Goal: Task Accomplishment & Management: Manage account settings

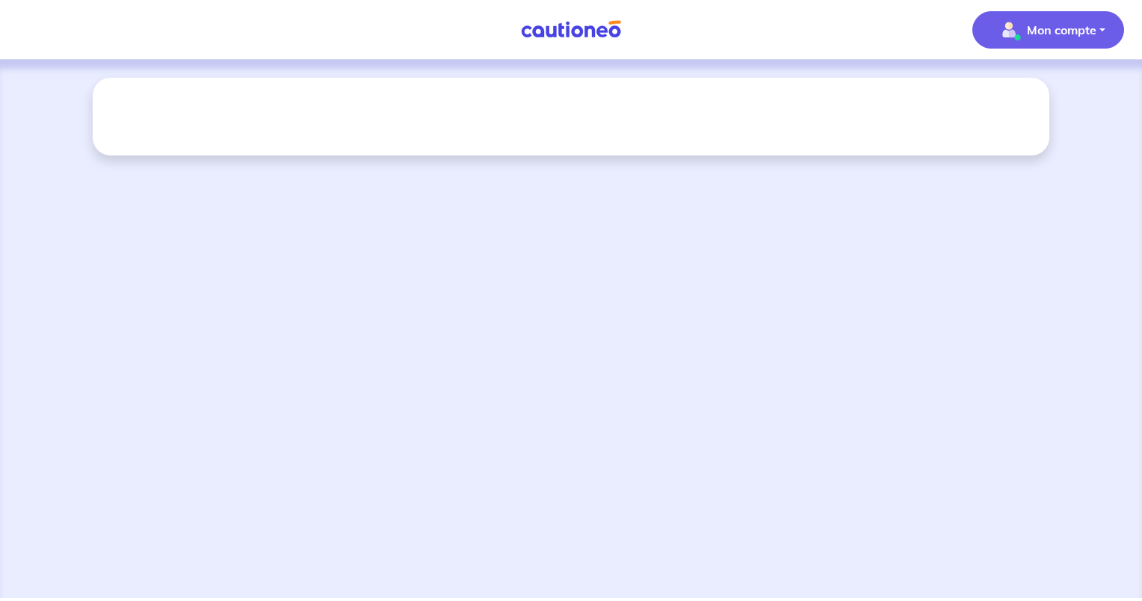
click at [1023, 37] on span "Mon compte" at bounding box center [1043, 30] width 105 height 24
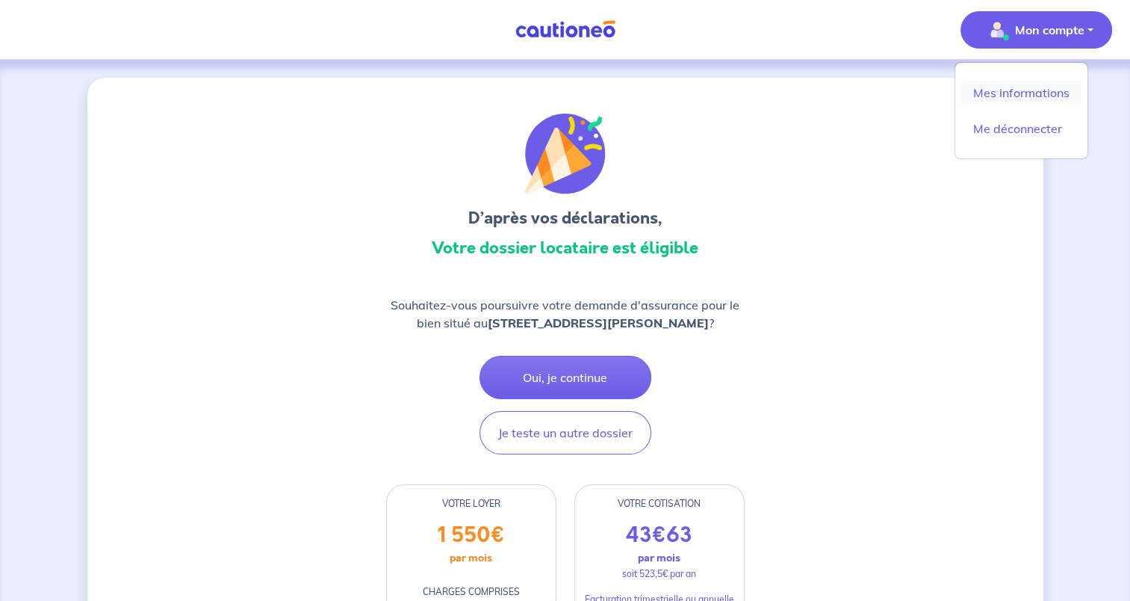
click at [1031, 97] on link "Mes informations" at bounding box center [1022, 93] width 120 height 24
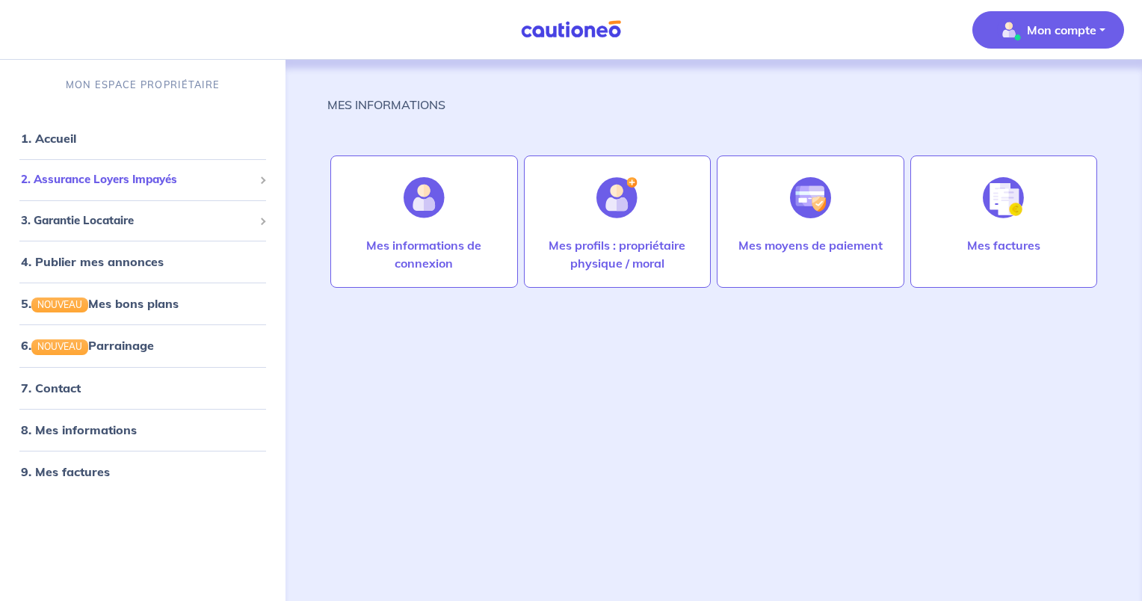
click at [123, 179] on span "2. Assurance Loyers Impayés" at bounding box center [137, 179] width 232 height 17
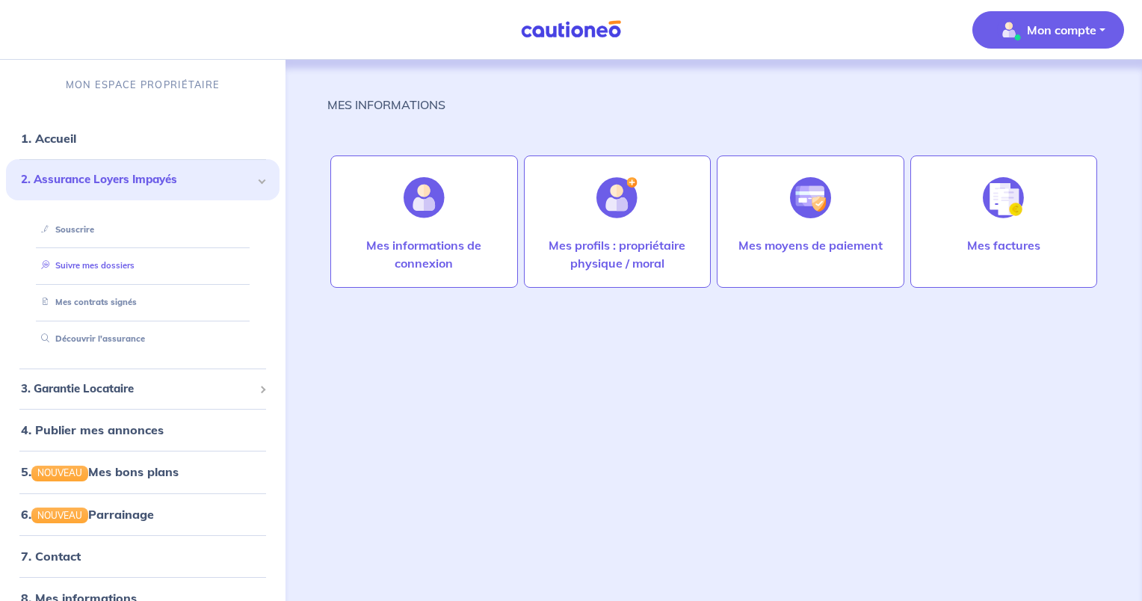
click at [81, 262] on link "Suivre mes dossiers" at bounding box center [84, 265] width 99 height 10
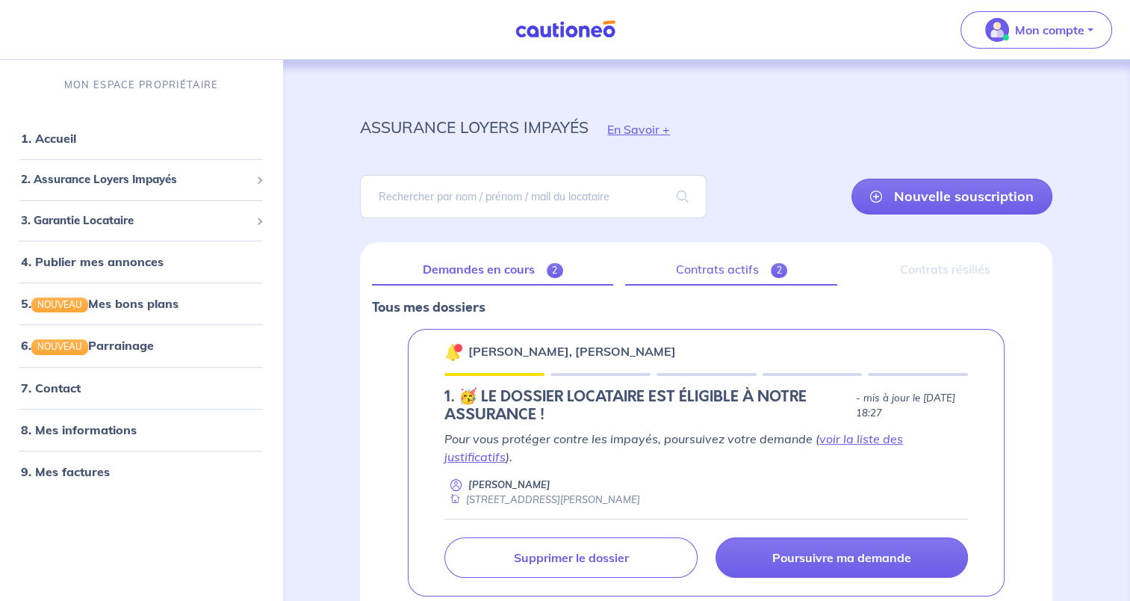
click at [770, 263] on link "Contrats actifs 2" at bounding box center [731, 269] width 212 height 31
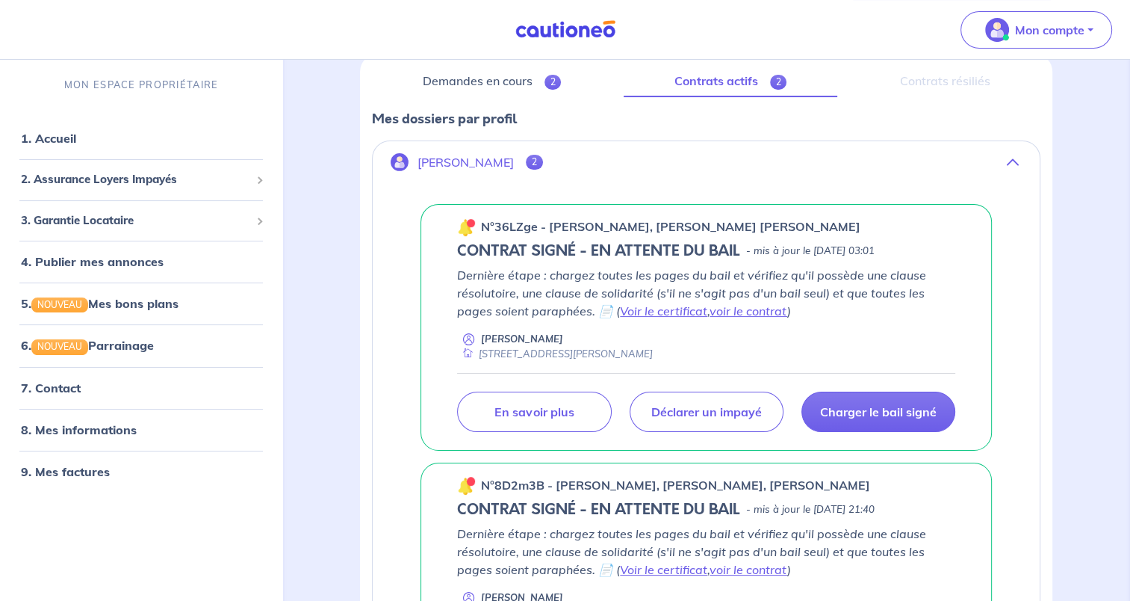
scroll to position [188, 0]
click at [867, 405] on p "Charger le bail signé" at bounding box center [878, 412] width 117 height 15
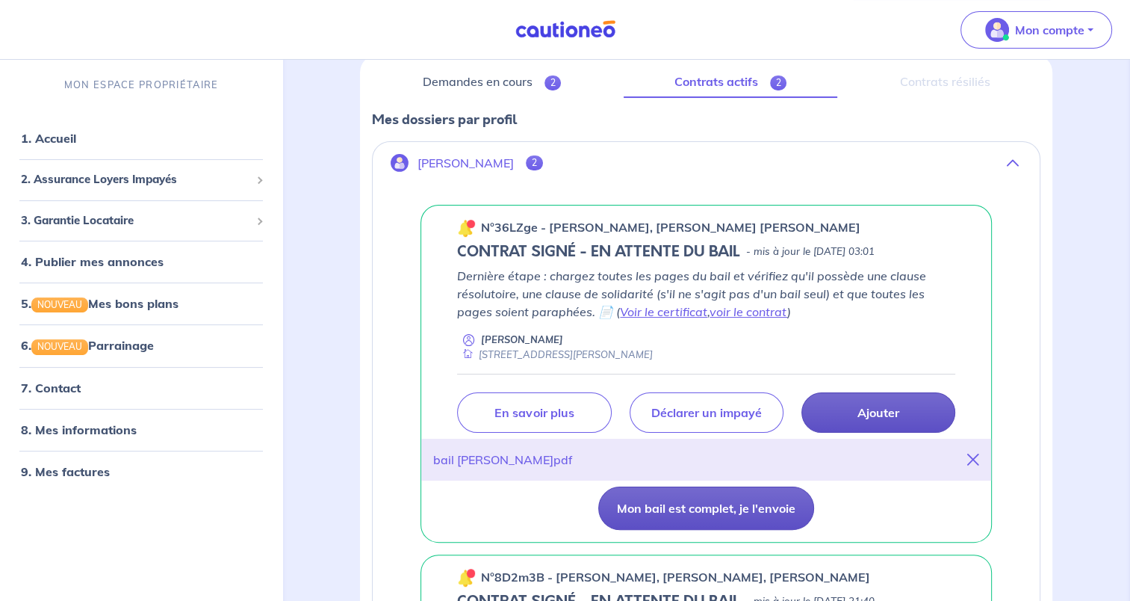
click at [768, 518] on button "Mon bail est complet, je l'envoie" at bounding box center [706, 507] width 216 height 43
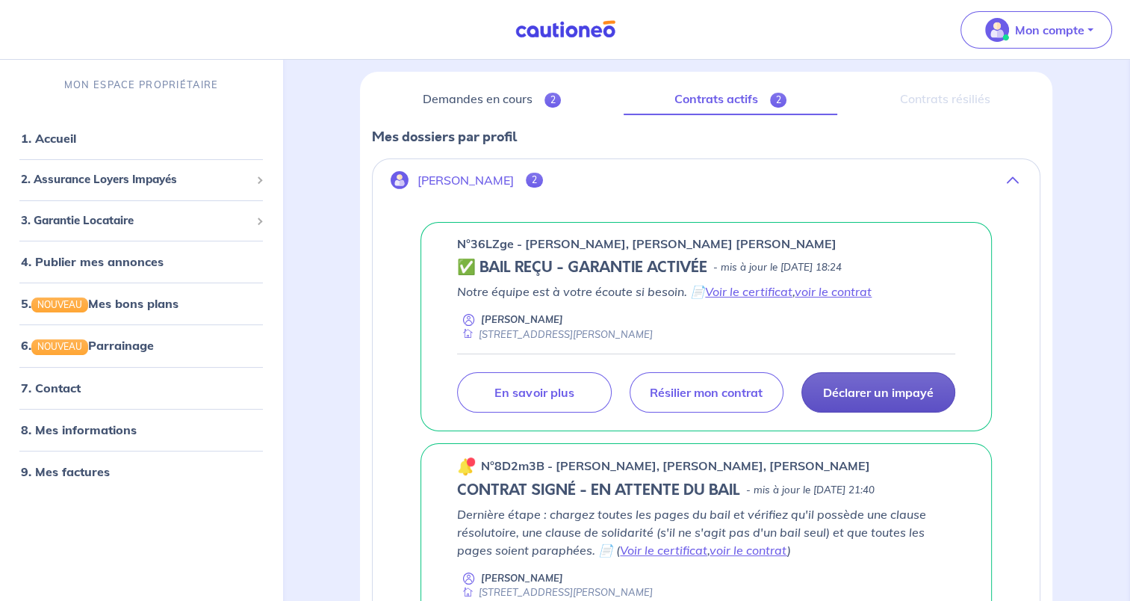
scroll to position [164, 0]
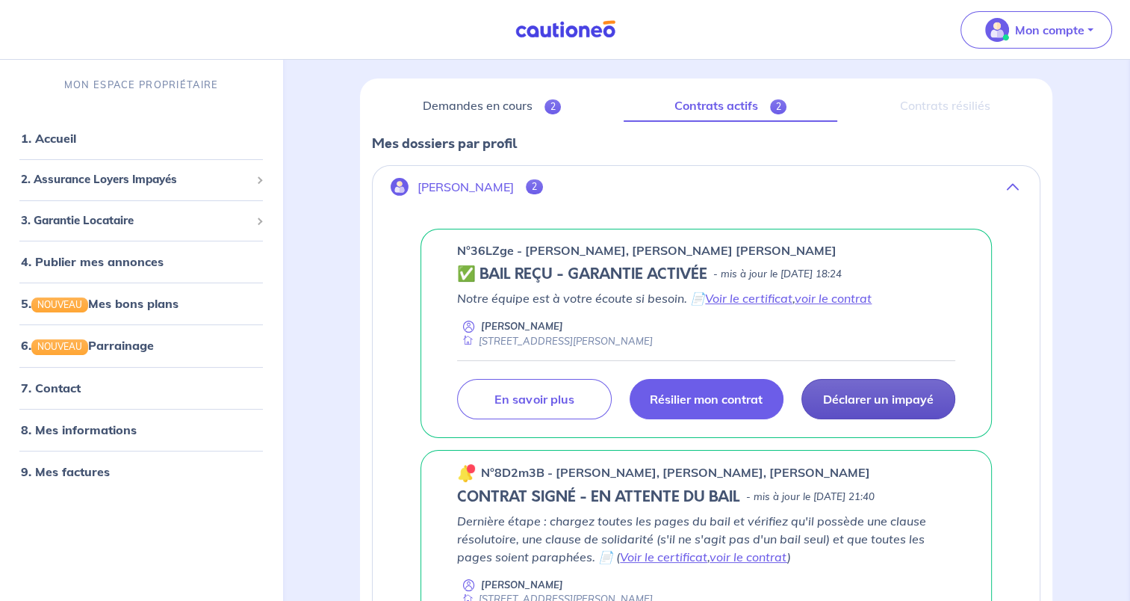
click at [744, 406] on link "Résilier mon contrat" at bounding box center [707, 399] width 154 height 40
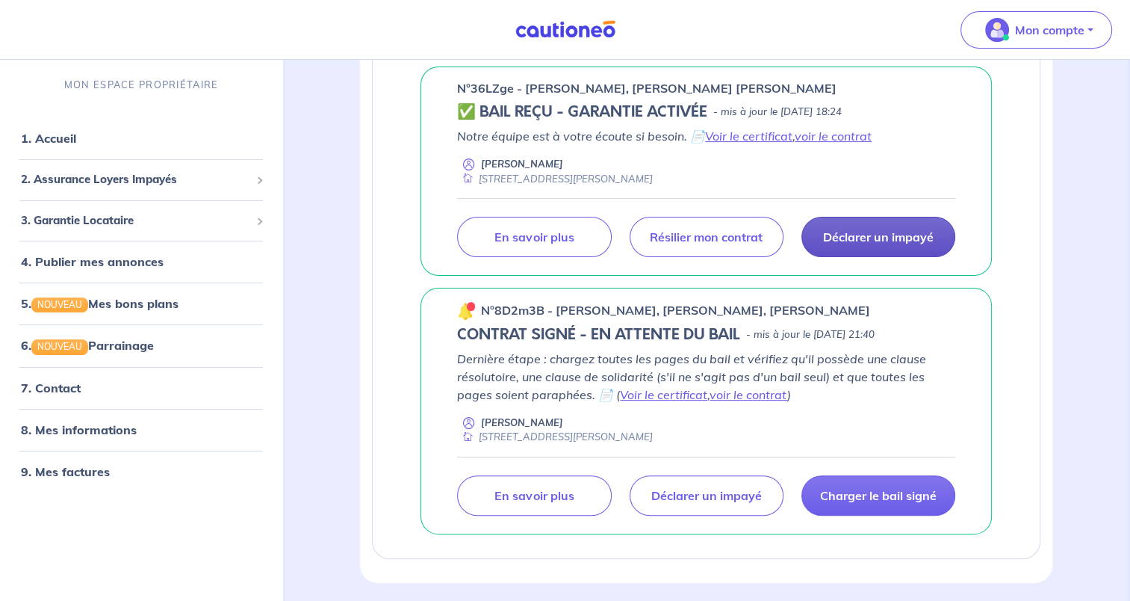
scroll to position [329, 0]
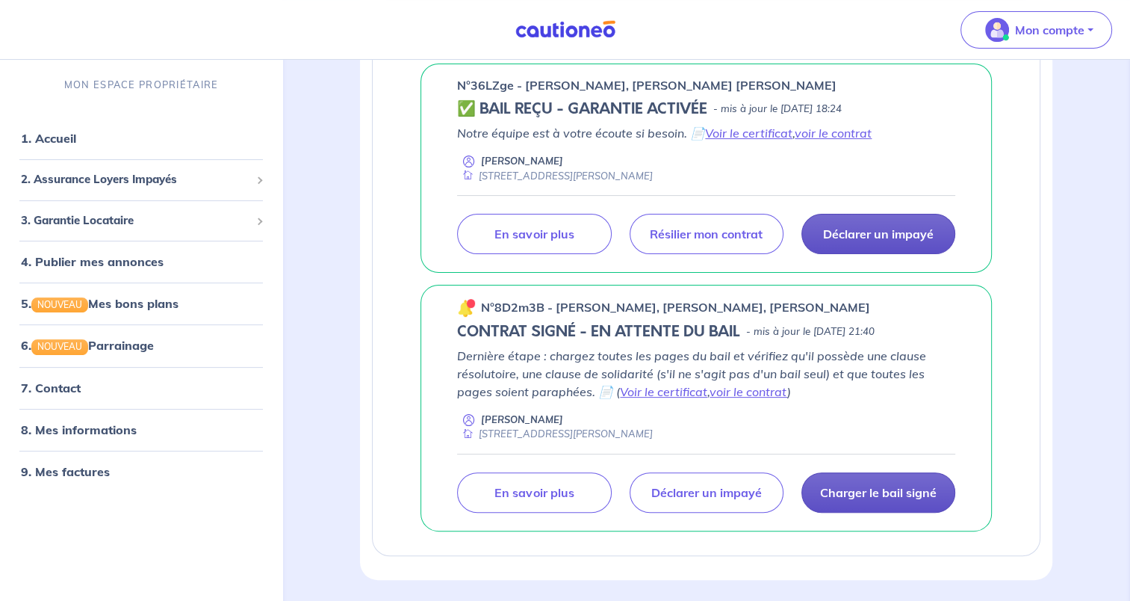
click at [855, 497] on link "Charger le bail signé" at bounding box center [879, 492] width 154 height 40
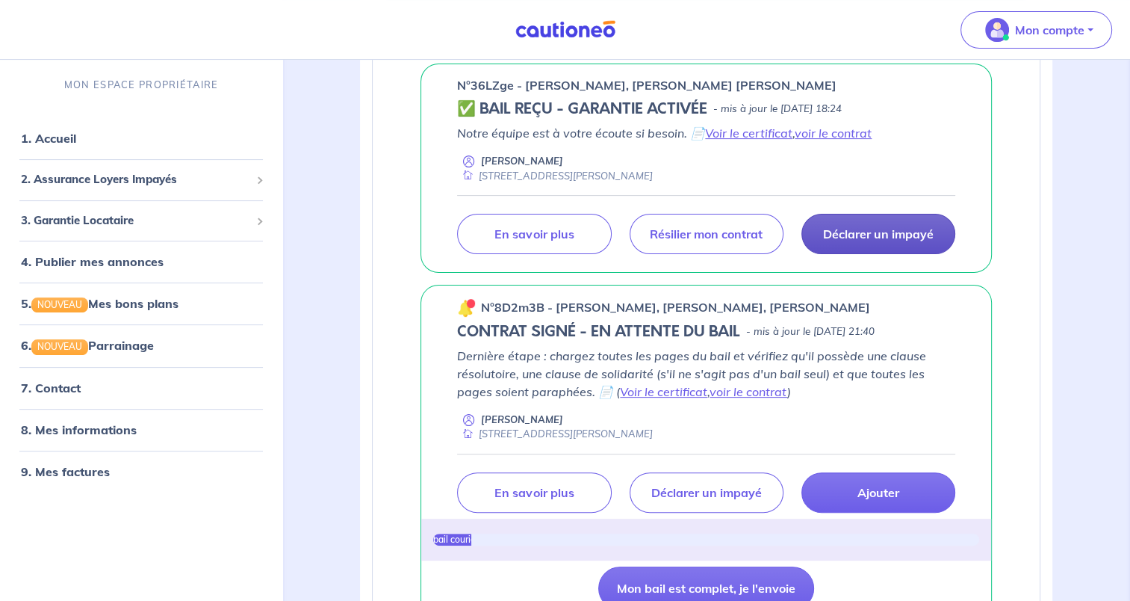
scroll to position [467, 0]
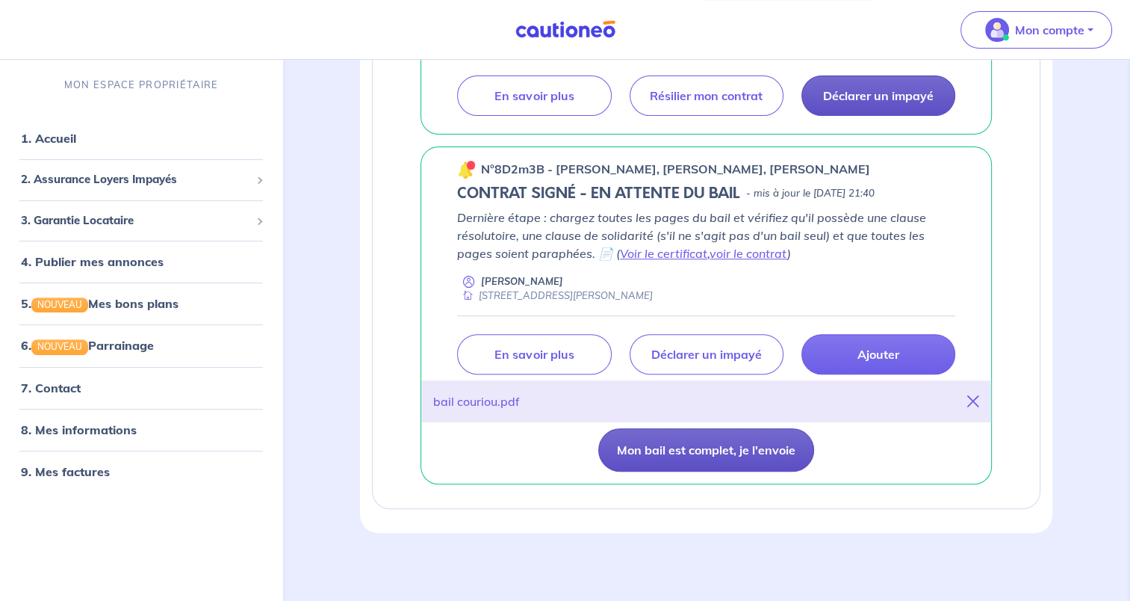
click at [750, 457] on button "Mon bail est complet, je l'envoie" at bounding box center [706, 449] width 216 height 43
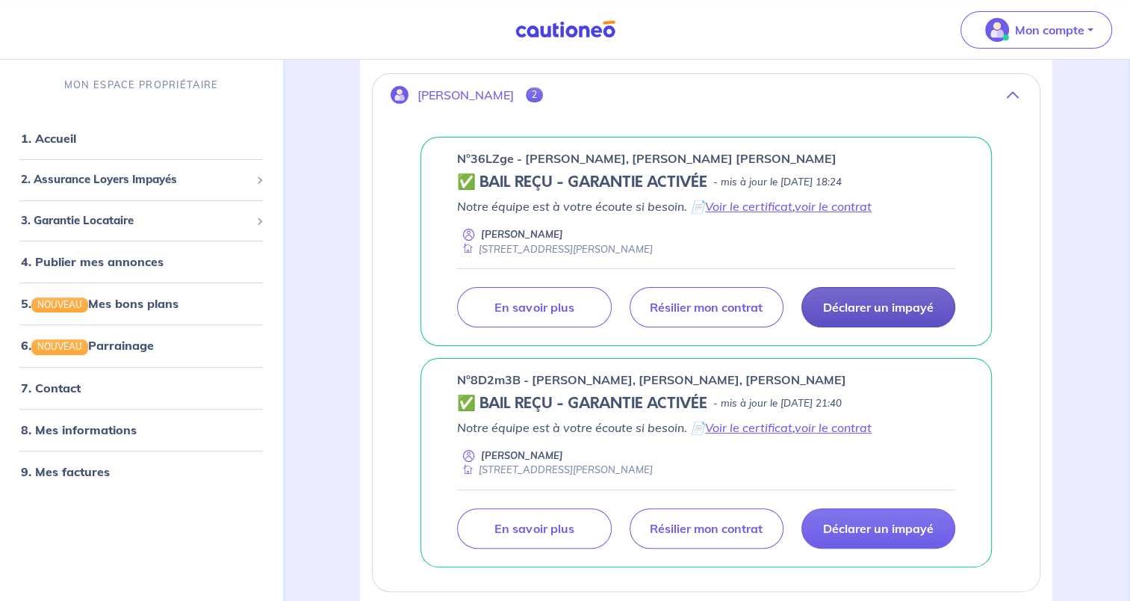
scroll to position [253, 0]
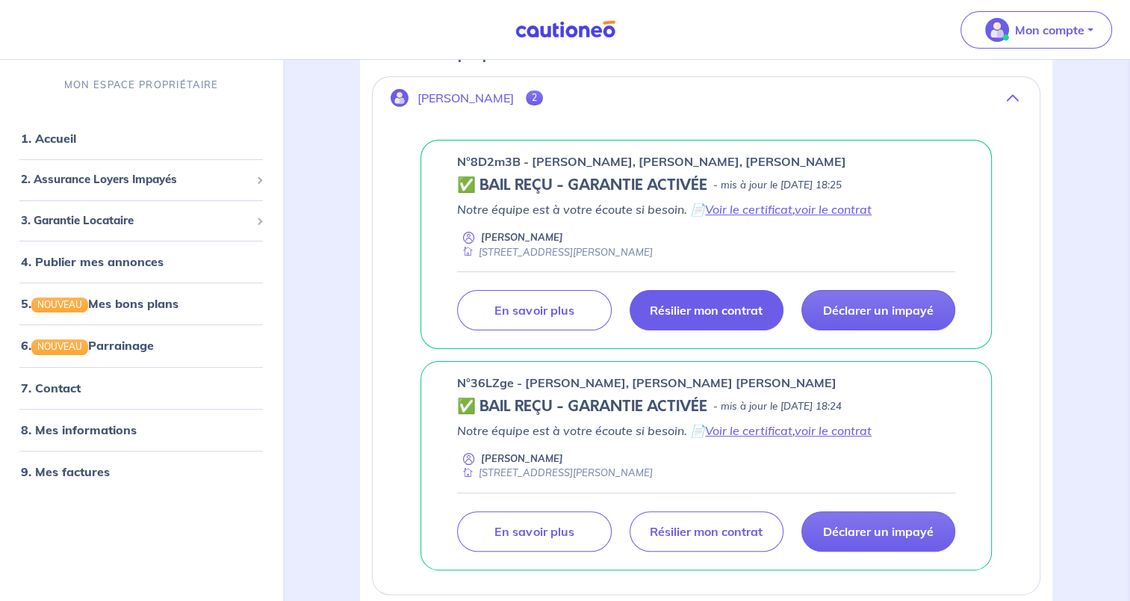
click at [715, 317] on link "Résilier mon contrat" at bounding box center [707, 310] width 154 height 40
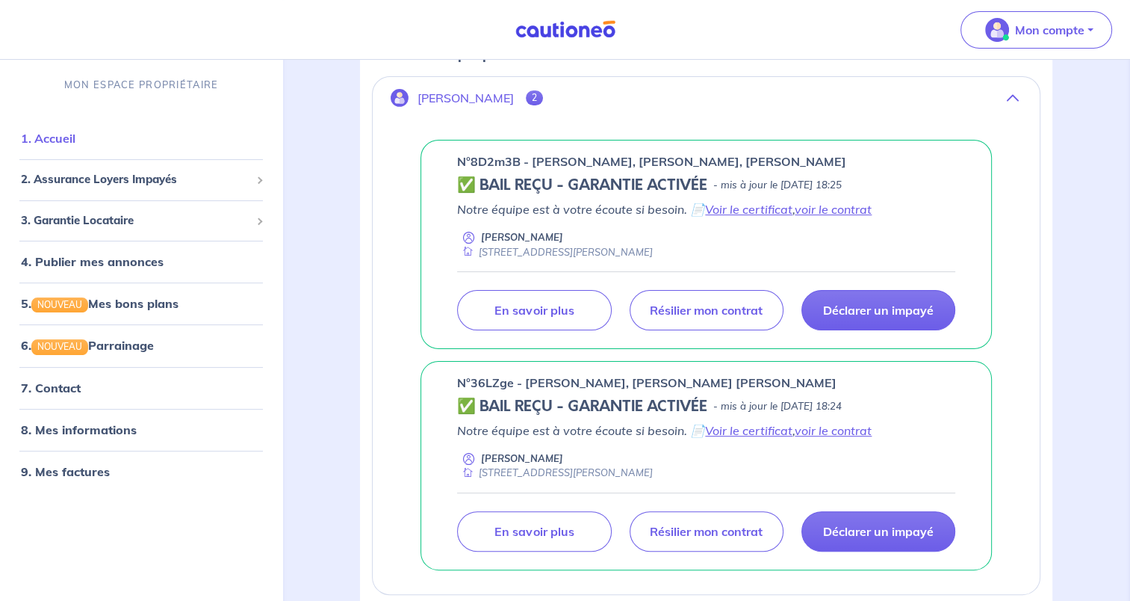
click at [75, 146] on link "1. Accueil" at bounding box center [48, 138] width 55 height 15
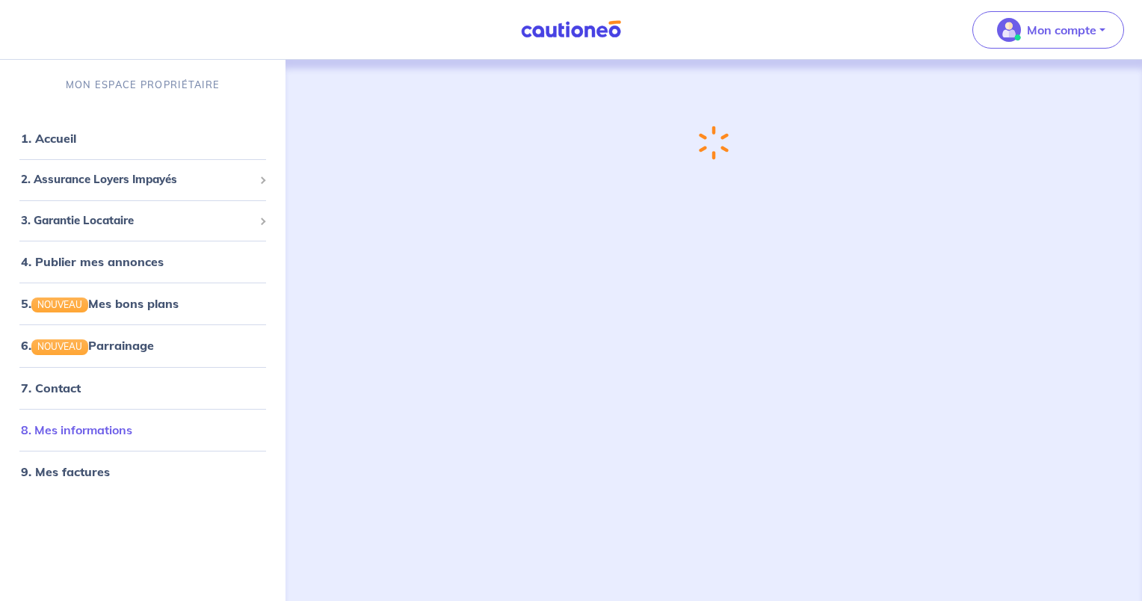
click at [111, 426] on link "8. Mes informations" at bounding box center [76, 429] width 111 height 15
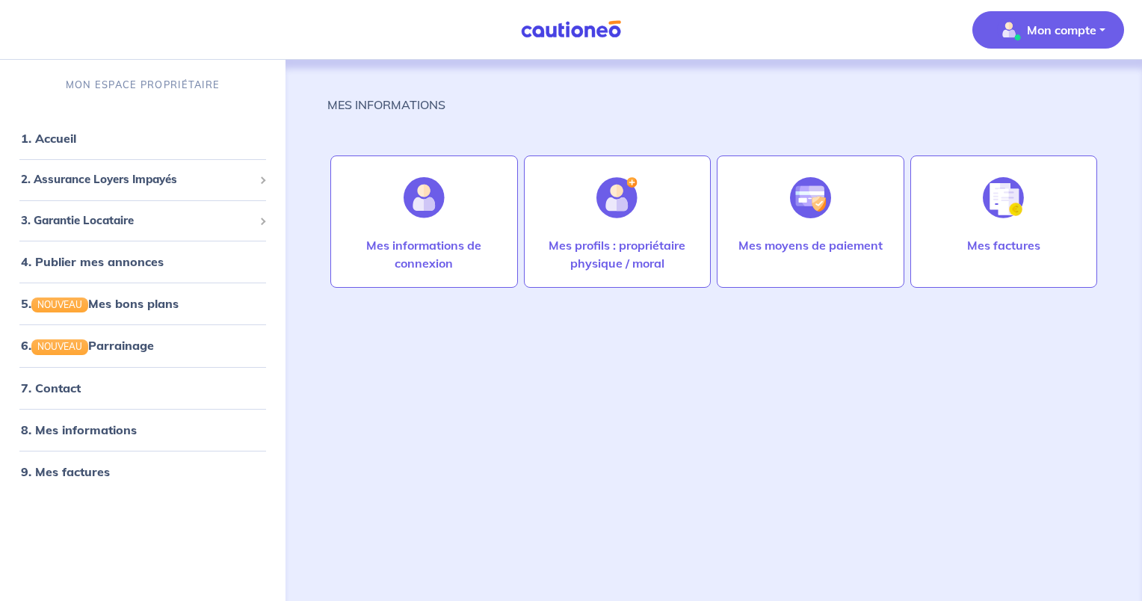
click at [111, 426] on link "8. Mes informations" at bounding box center [79, 429] width 116 height 15
click at [456, 251] on p "Mes informations de connexion" at bounding box center [424, 254] width 156 height 36
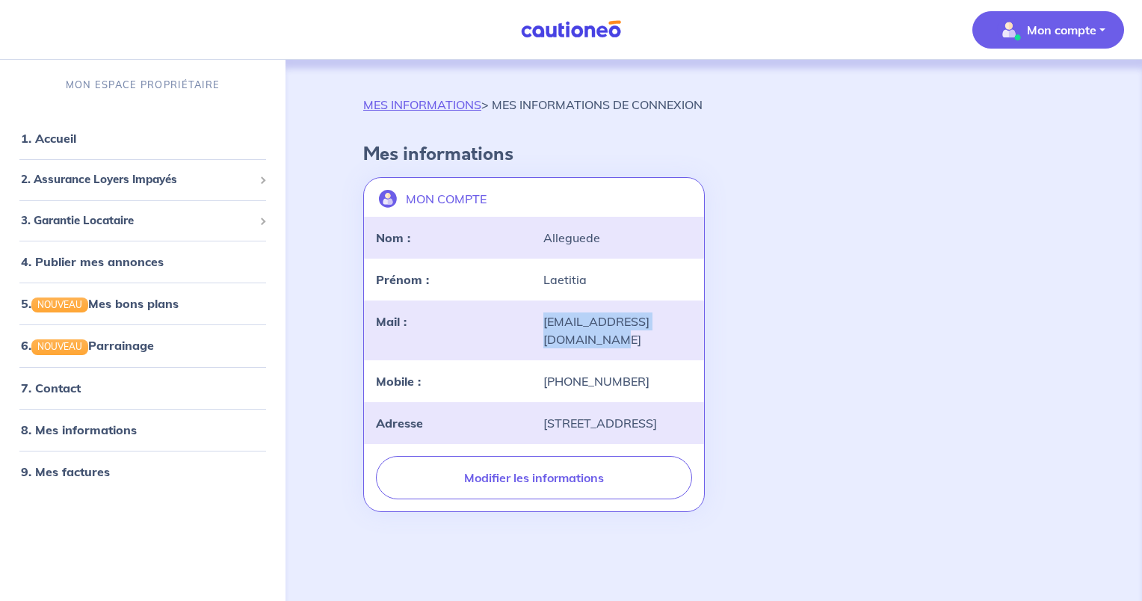
drag, startPoint x: 539, startPoint y: 320, endPoint x: 734, endPoint y: 311, distance: 195.2
click at [734, 311] on div "MON COMPTE landlord-id BAh7CEkiCGdpZAY6BkVUSSJWZ2lkOi8vY2F1dGlvbmVvLWNvcmUvVXNl…" at bounding box center [713, 344] width 719 height 347
copy div "[EMAIL_ADDRESS][DOMAIN_NAME]"
click at [84, 193] on div "2. Assurance Loyers Impayés" at bounding box center [142, 179] width 273 height 29
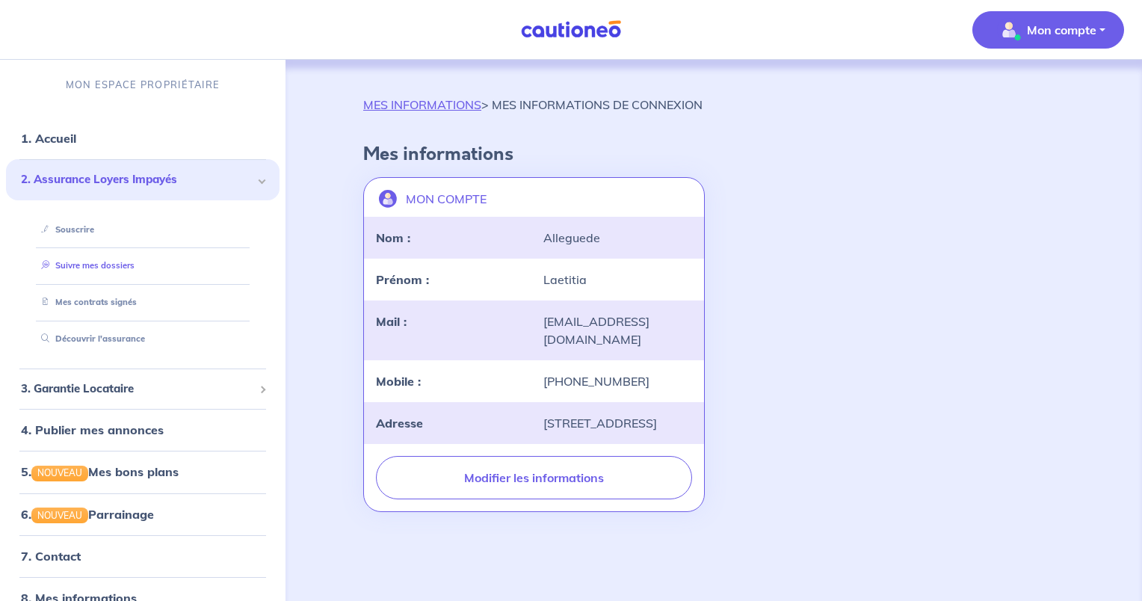
click at [83, 263] on link "Suivre mes dossiers" at bounding box center [84, 265] width 99 height 10
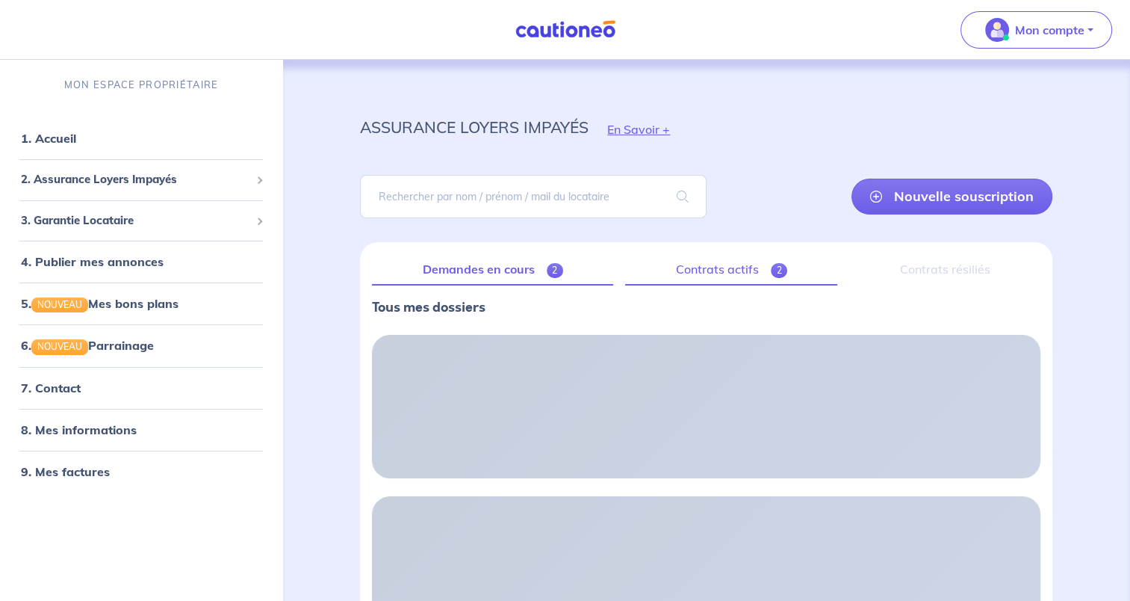
click at [727, 264] on link "Contrats actifs 2" at bounding box center [731, 269] width 212 height 31
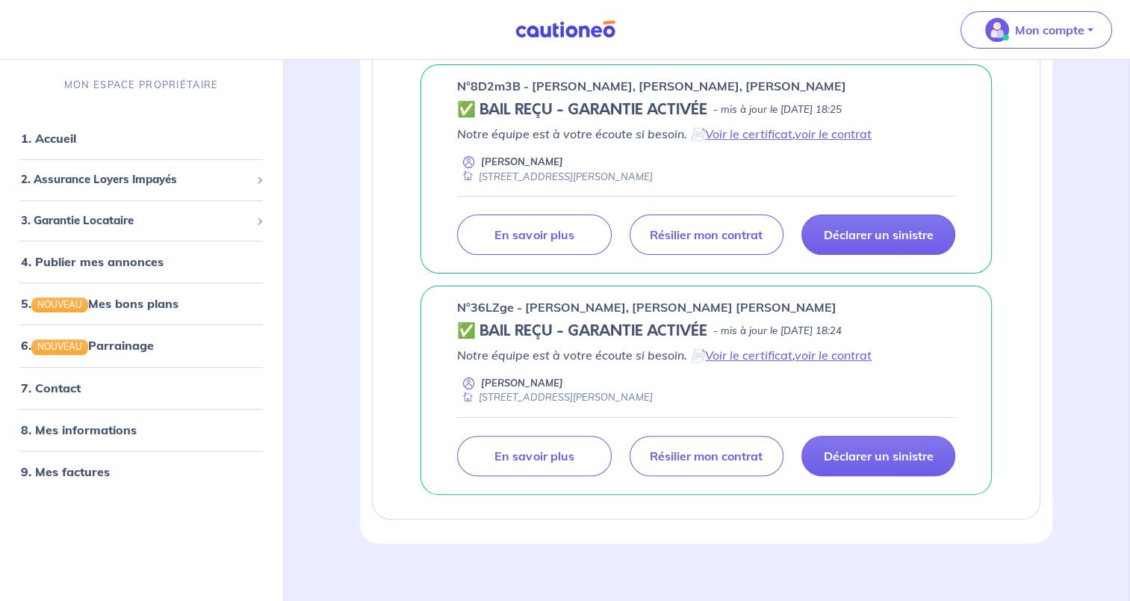
scroll to position [329, 0]
drag, startPoint x: 470, startPoint y: 303, endPoint x: 511, endPoint y: 303, distance: 41.1
click at [511, 303] on p "n°36LZge - [PERSON_NAME], [PERSON_NAME] [PERSON_NAME]" at bounding box center [647, 306] width 380 height 18
copy p "36LZge"
drag, startPoint x: 524, startPoint y: 305, endPoint x: 888, endPoint y: 305, distance: 364.6
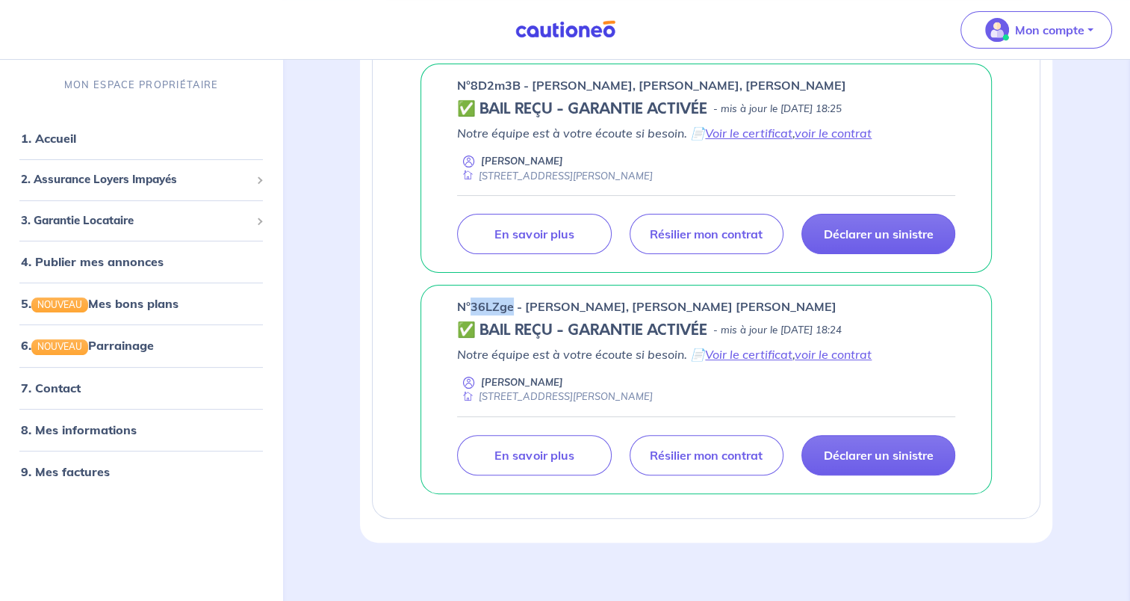
click at [888, 305] on div "n°36LZge - [PERSON_NAME], [PERSON_NAME] [PERSON_NAME]" at bounding box center [706, 306] width 498 height 18
copy p "[PERSON_NAME], [PERSON_NAME] [PERSON_NAME]"
